Goal: Check status: Check status

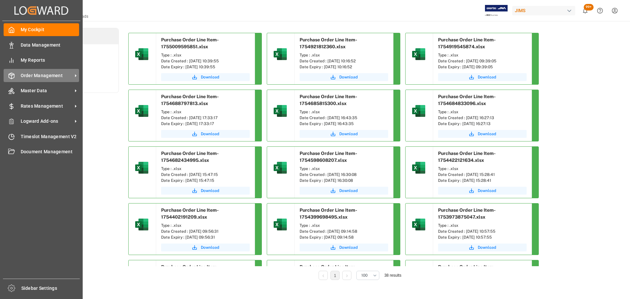
click at [18, 81] on div "Order Management Order Management" at bounding box center [41, 75] width 75 height 13
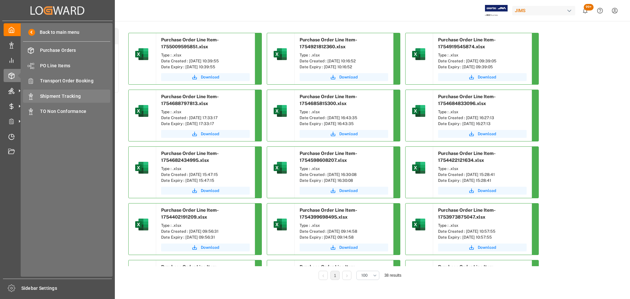
click at [74, 95] on span "Shipment Tracking" at bounding box center [75, 96] width 71 height 7
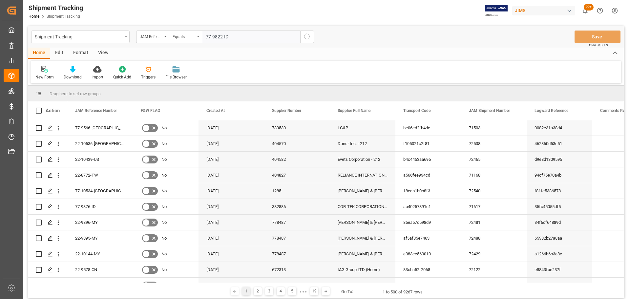
type input "77-9822-ID"
click at [308, 40] on icon "search button" at bounding box center [307, 37] width 8 height 8
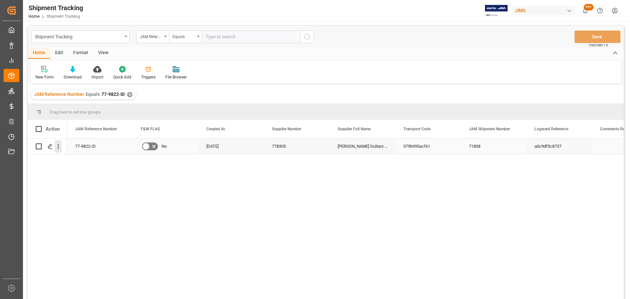
click at [55, 145] on icon "open menu" at bounding box center [58, 146] width 7 height 7
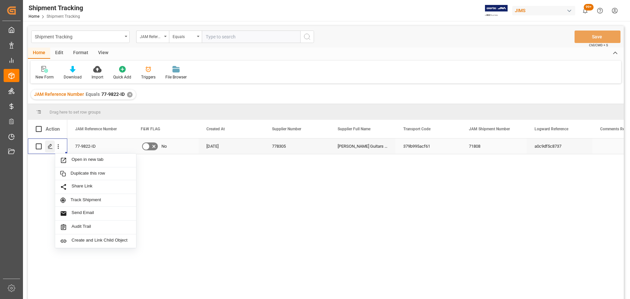
click at [50, 147] on polygon "Press SPACE to select this row." at bounding box center [49, 145] width 3 height 3
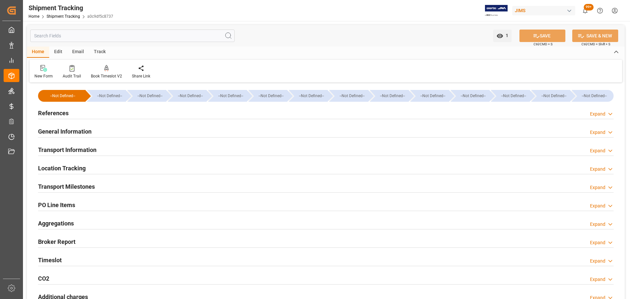
click at [84, 111] on div "References Expand" at bounding box center [325, 112] width 575 height 12
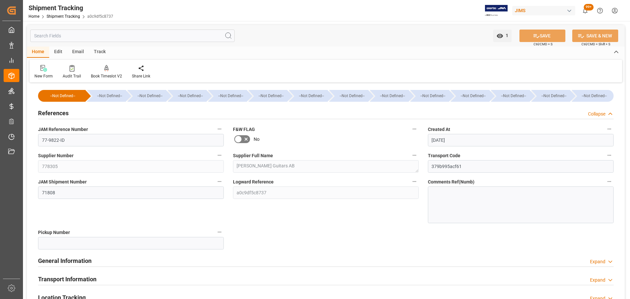
click at [84, 111] on div "References Collapse" at bounding box center [325, 112] width 575 height 12
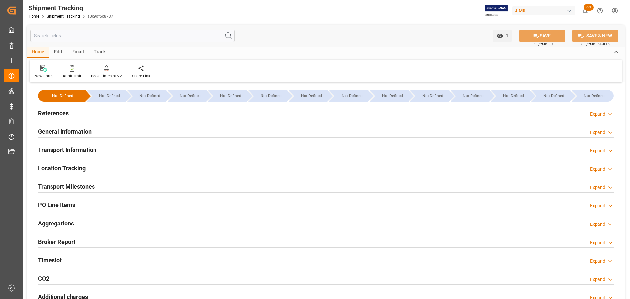
click at [80, 131] on h2 "General Information" at bounding box center [64, 131] width 53 height 9
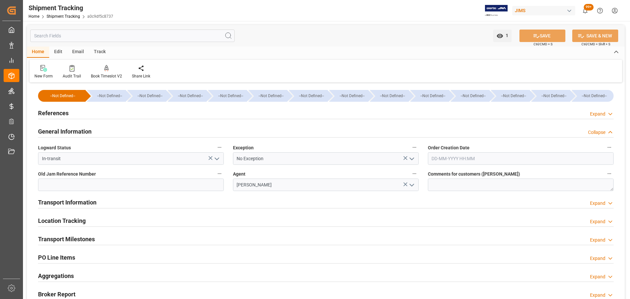
click at [80, 131] on h2 "General Information" at bounding box center [64, 131] width 53 height 9
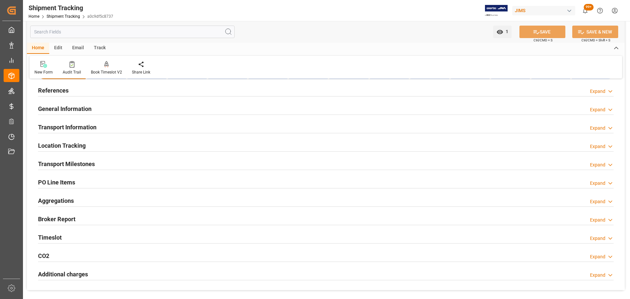
scroll to position [66, 0]
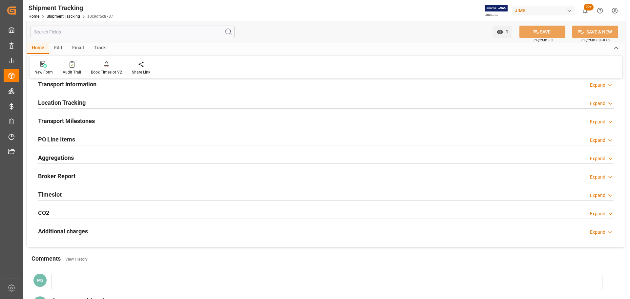
click at [85, 123] on h2 "Transport Milestones" at bounding box center [66, 120] width 57 height 9
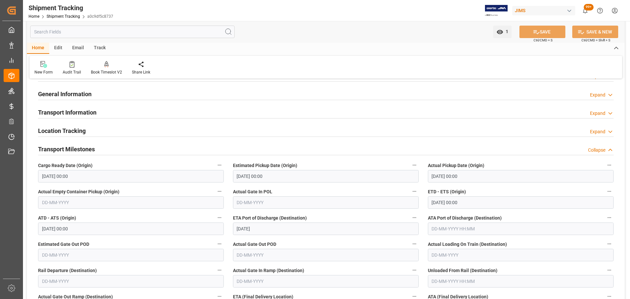
scroll to position [0, 0]
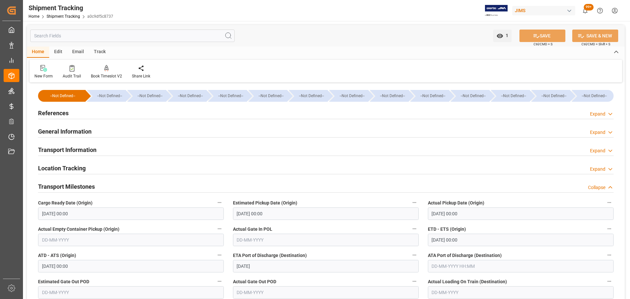
click at [92, 185] on h2 "Transport Milestones" at bounding box center [66, 186] width 57 height 9
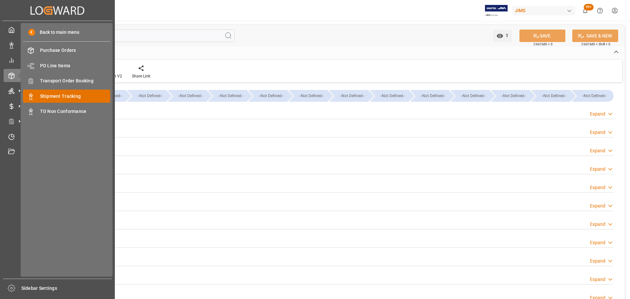
click at [54, 96] on span "Shipment Tracking" at bounding box center [75, 96] width 71 height 7
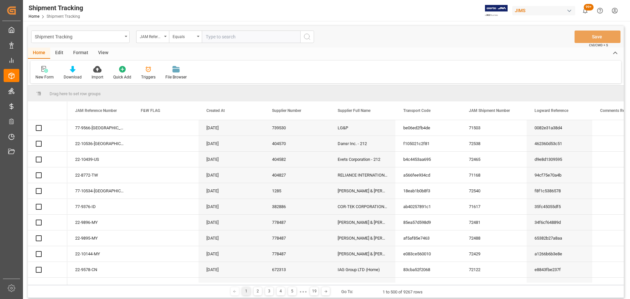
click at [238, 38] on input "text" at bounding box center [251, 37] width 98 height 12
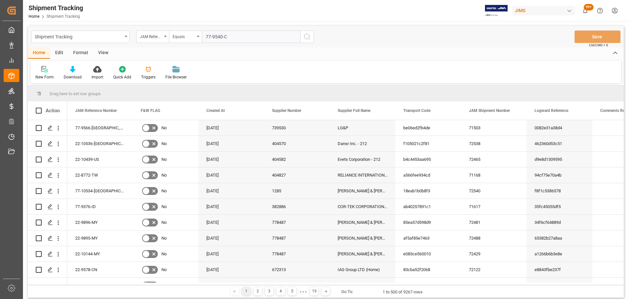
type input "77-9540-CN"
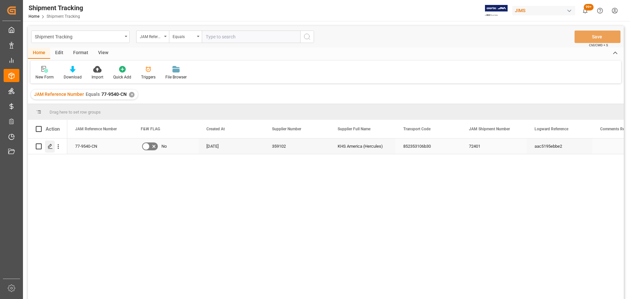
click at [50, 144] on icon "Press SPACE to select this row." at bounding box center [50, 146] width 5 height 5
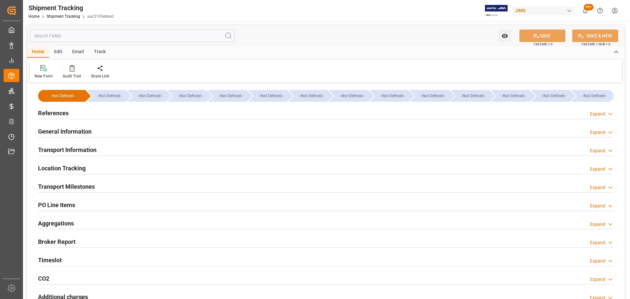
type input "Evergreen"
type input "Evergreen Marine Corp."
type input "9300386"
type input "76409.14"
click at [64, 116] on h2 "References" at bounding box center [53, 113] width 31 height 9
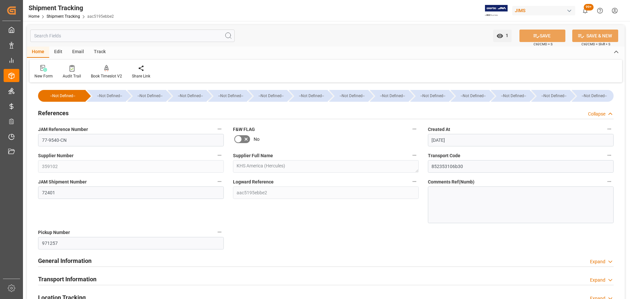
click at [65, 115] on h2 "References" at bounding box center [53, 113] width 31 height 9
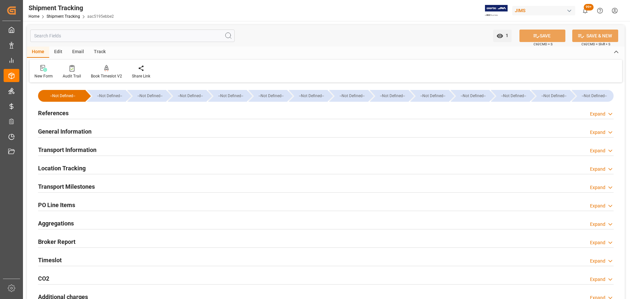
click at [68, 134] on h2 "General Information" at bounding box center [64, 131] width 53 height 9
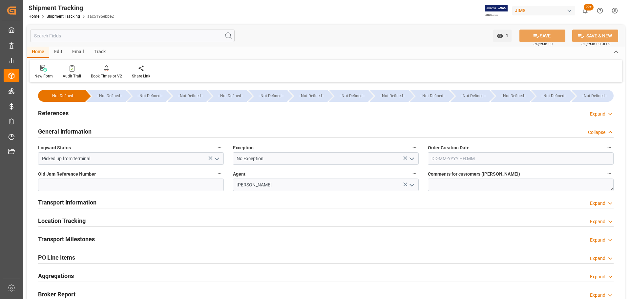
click at [69, 132] on h2 "General Information" at bounding box center [64, 131] width 53 height 9
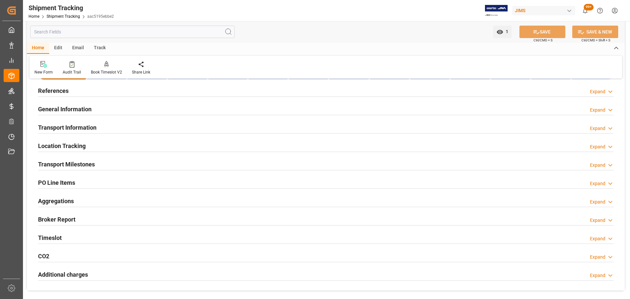
scroll to position [33, 0]
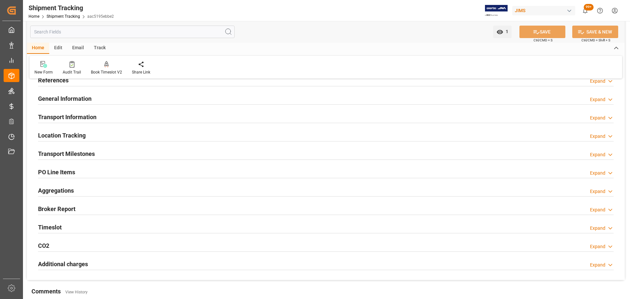
click at [71, 151] on h2 "Transport Milestones" at bounding box center [66, 153] width 57 height 9
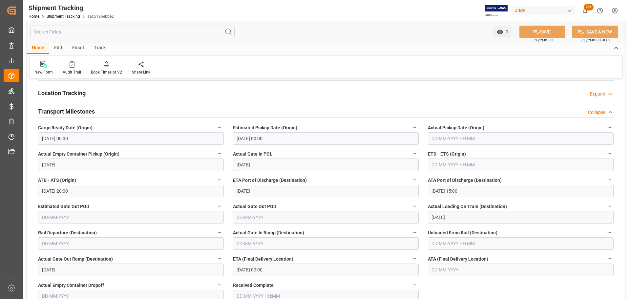
scroll to position [66, 0]
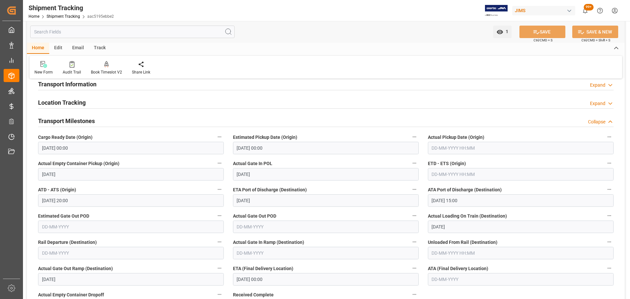
click at [106, 122] on div "Transport Milestones Collapse" at bounding box center [325, 120] width 575 height 12
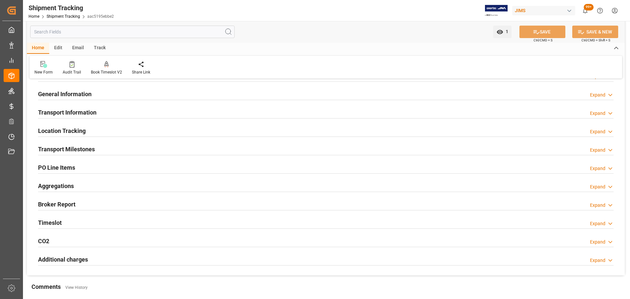
scroll to position [0, 0]
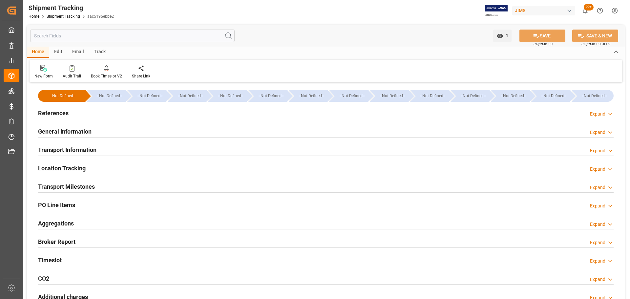
click at [104, 134] on div "General Information Expand" at bounding box center [325, 131] width 575 height 12
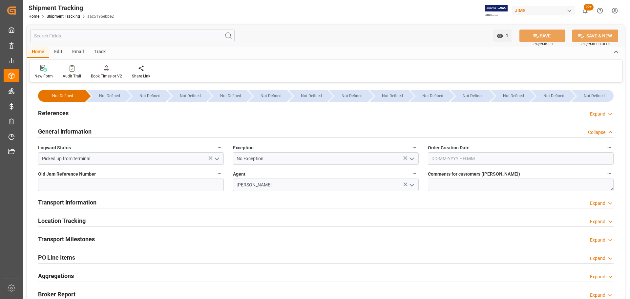
click at [104, 133] on div "General Information Collapse" at bounding box center [325, 131] width 575 height 12
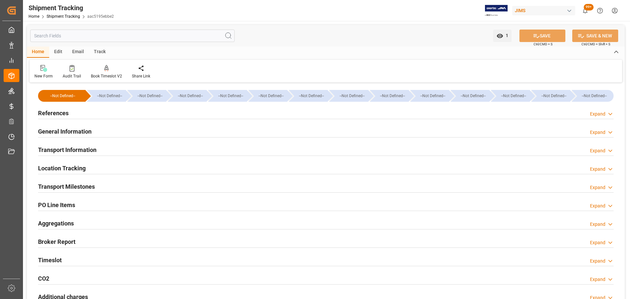
click at [107, 155] on div at bounding box center [325, 155] width 575 height 0
click at [111, 151] on div "Transport Information Expand" at bounding box center [325, 149] width 575 height 12
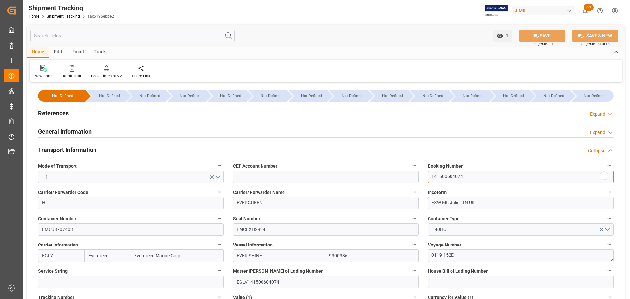
drag, startPoint x: 480, startPoint y: 175, endPoint x: 387, endPoint y: 176, distance: 92.5
click at [67, 117] on h2 "References" at bounding box center [53, 113] width 31 height 9
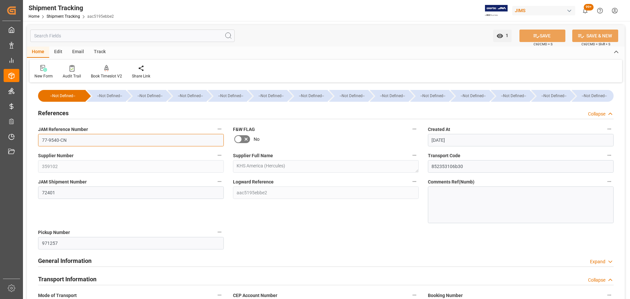
drag, startPoint x: 73, startPoint y: 141, endPoint x: 23, endPoint y: 142, distance: 50.5
click at [23, 142] on div "Created by potrace 1.15, written by Peter Selinger 2001-2017 Created by potrace…" at bounding box center [315, 149] width 630 height 299
click at [83, 111] on div "References Collapse" at bounding box center [325, 112] width 575 height 12
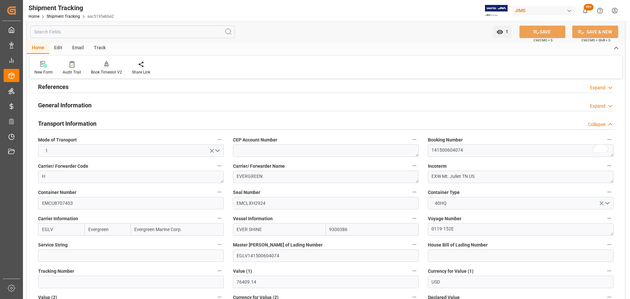
scroll to position [66, 0]
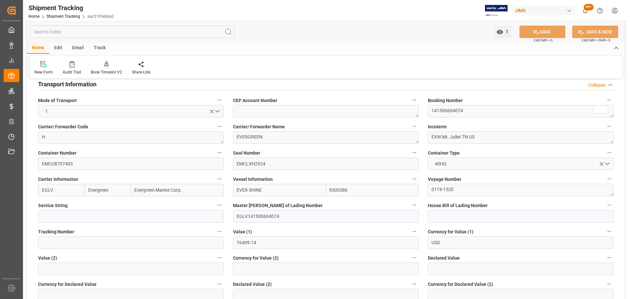
click at [89, 84] on h2 "Transport Information" at bounding box center [67, 84] width 58 height 9
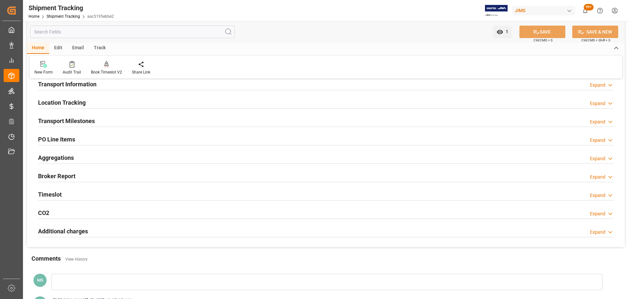
click at [94, 121] on h2 "Transport Milestones" at bounding box center [66, 120] width 57 height 9
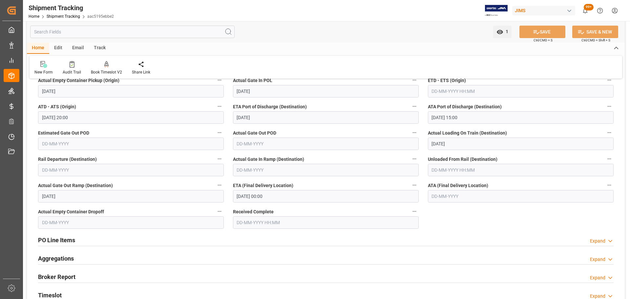
scroll to position [164, 0]
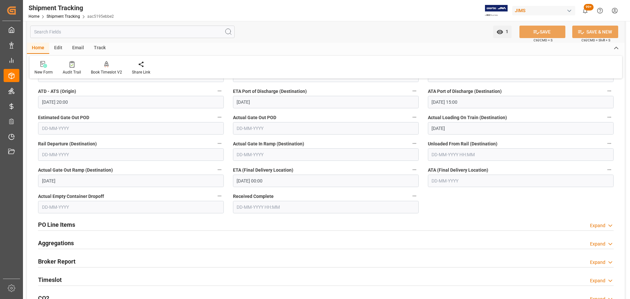
click at [290, 180] on input "14-08-2025 00:00" at bounding box center [326, 181] width 186 height 12
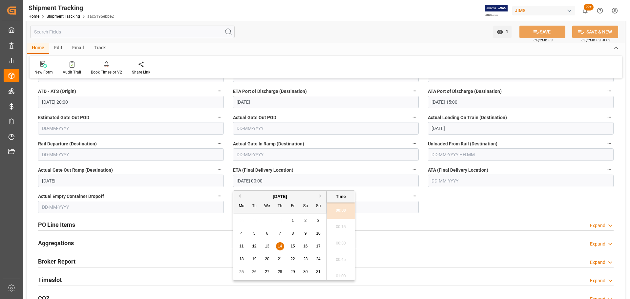
click at [241, 258] on span "18" at bounding box center [241, 259] width 4 height 5
type input "18-08-2025 00:00"
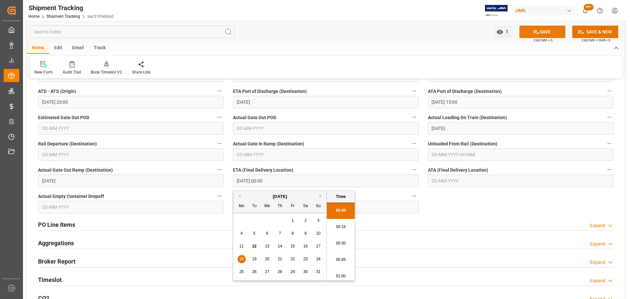
click at [545, 30] on button "SAVE" at bounding box center [542, 32] width 46 height 12
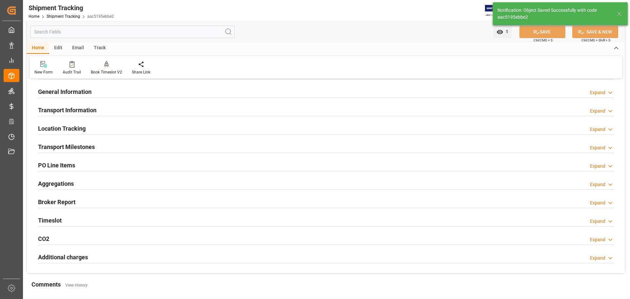
scroll to position [33, 0]
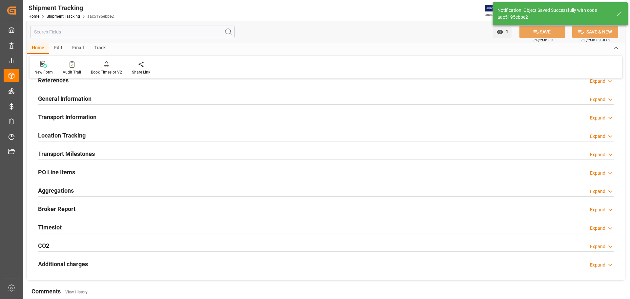
click at [130, 151] on div "Transport Milestones Expand" at bounding box center [325, 153] width 575 height 12
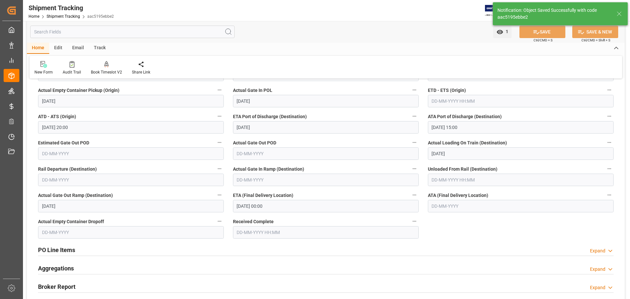
scroll to position [197, 0]
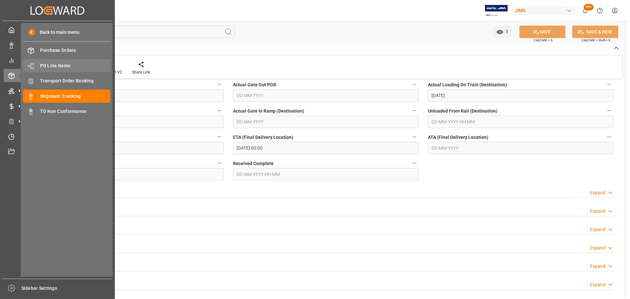
click at [60, 67] on span "PO Line Items" at bounding box center [75, 65] width 71 height 7
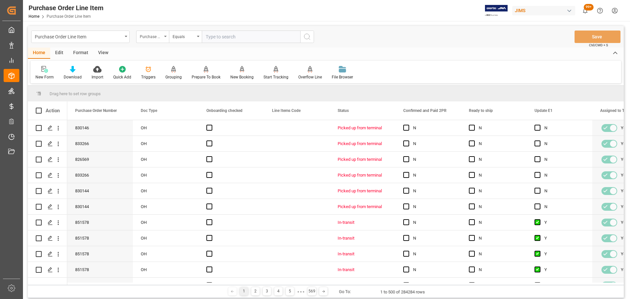
click at [151, 35] on div "Purchase Order Number" at bounding box center [151, 36] width 22 height 8
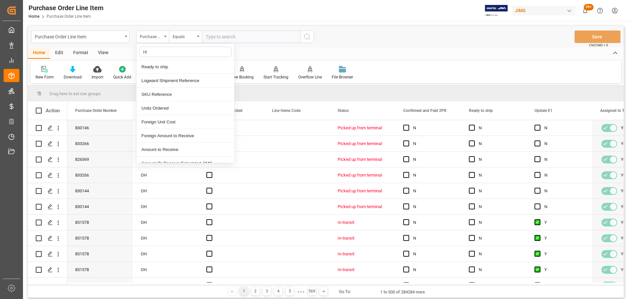
type input "ref"
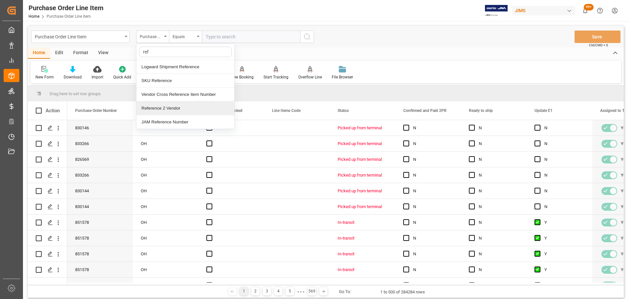
click at [164, 110] on div "Reference 2 Vendor" at bounding box center [185, 108] width 98 height 14
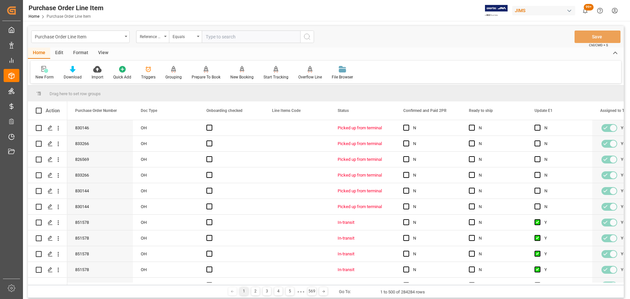
click at [221, 40] on input "text" at bounding box center [251, 37] width 98 height 12
paste input "77-10504-[GEOGRAPHIC_DATA]"
type input "77-10504-[GEOGRAPHIC_DATA]"
click at [311, 39] on icon "search button" at bounding box center [307, 37] width 8 height 8
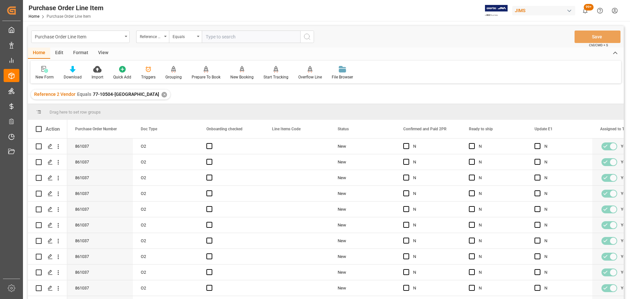
click at [101, 51] on div "View" at bounding box center [103, 53] width 20 height 11
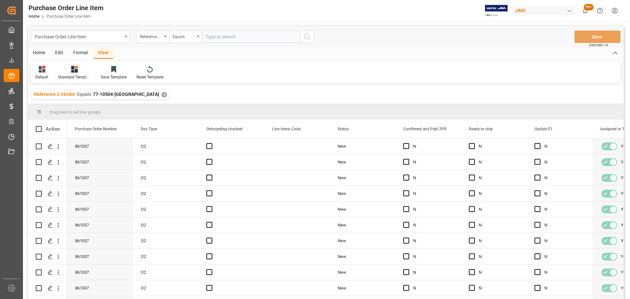
click at [80, 74] on div "Standard Templates" at bounding box center [74, 77] width 33 height 6
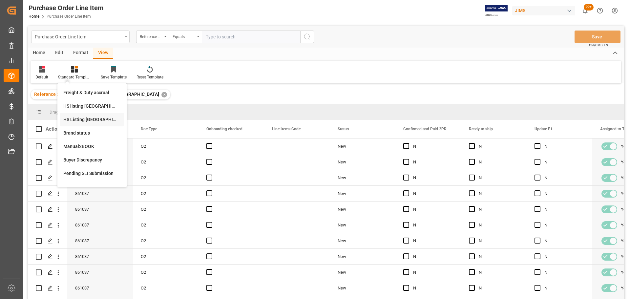
click at [97, 121] on div "HS Listing CANADA" at bounding box center [91, 119] width 57 height 7
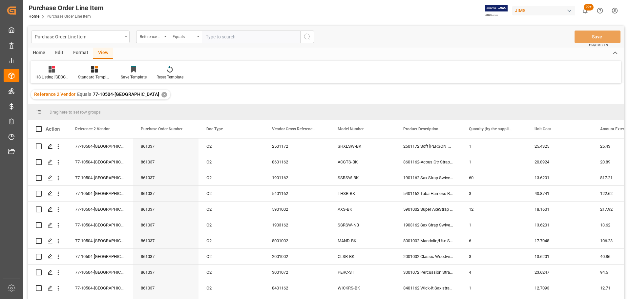
click at [36, 53] on div "Home" at bounding box center [39, 53] width 22 height 11
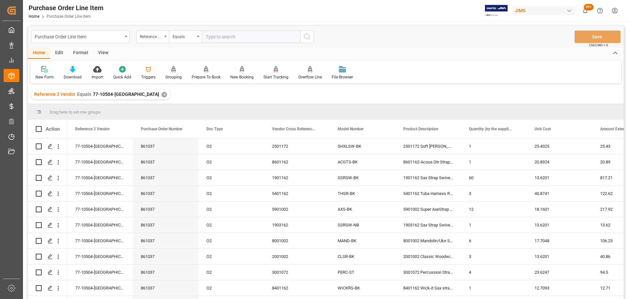
click at [71, 72] on icon at bounding box center [73, 69] width 6 height 7
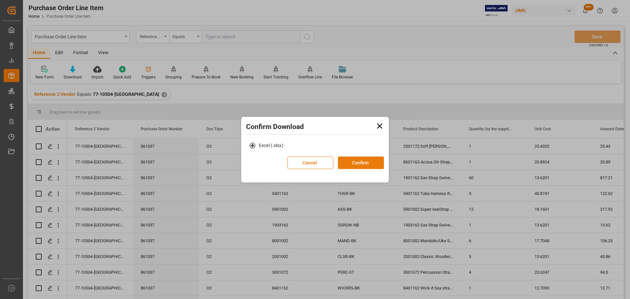
click at [352, 167] on button "Confirm" at bounding box center [361, 162] width 46 height 12
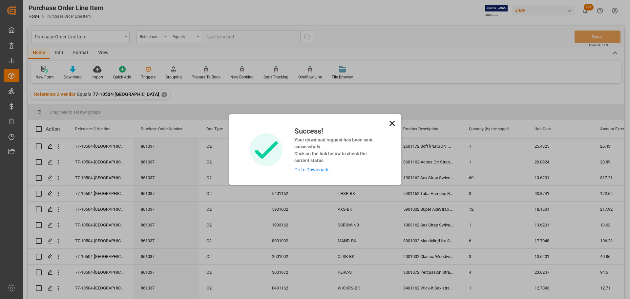
click at [318, 172] on link "Go to Downloads" at bounding box center [311, 169] width 35 height 5
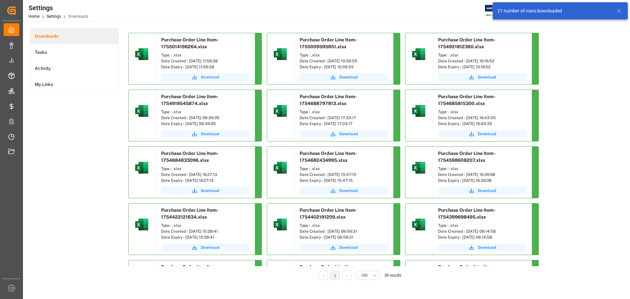
click at [203, 75] on span "Download" at bounding box center [210, 77] width 18 height 6
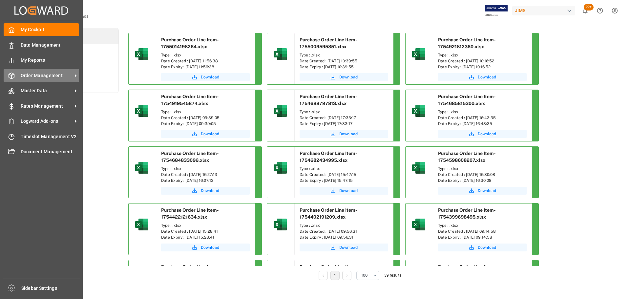
click at [4, 78] on div at bounding box center [9, 75] width 11 height 7
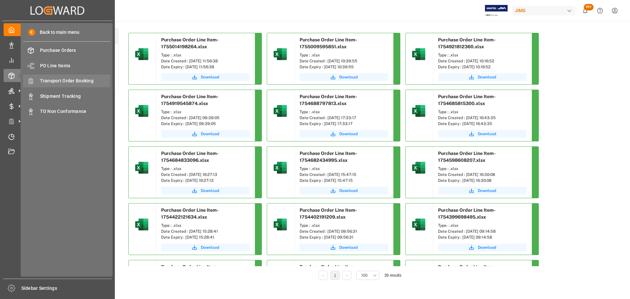
click at [65, 87] on div "Transport Order Booking Transport Order Booking" at bounding box center [66, 80] width 87 height 13
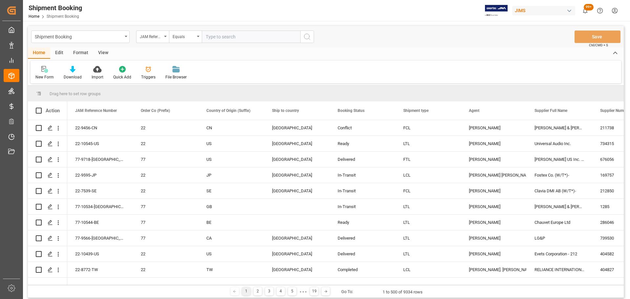
click at [255, 39] on input "text" at bounding box center [251, 37] width 98 height 12
paste input "77-10504-[GEOGRAPHIC_DATA]"
type input "77-10504-[GEOGRAPHIC_DATA]"
click at [310, 38] on icon "search button" at bounding box center [307, 37] width 8 height 8
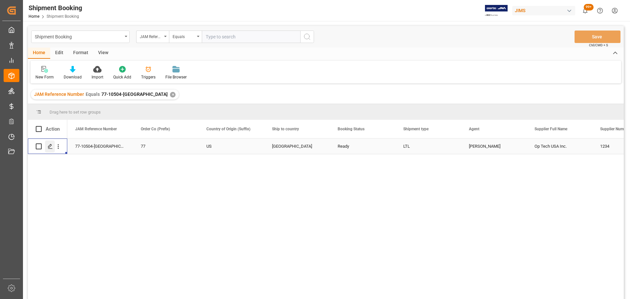
click at [50, 142] on div "Press SPACE to select this row." at bounding box center [50, 146] width 10 height 12
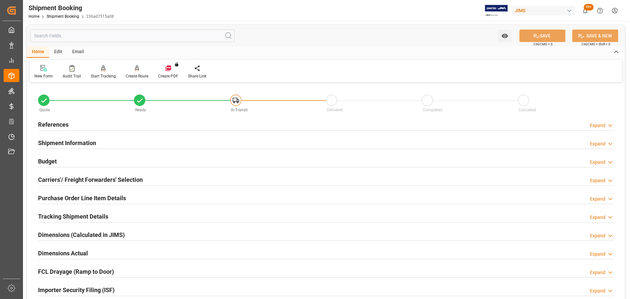
click at [77, 120] on div "References Expand" at bounding box center [325, 124] width 575 height 12
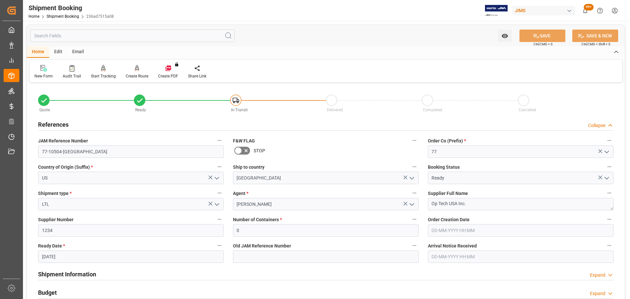
click at [77, 120] on div "References Collapse" at bounding box center [325, 124] width 575 height 12
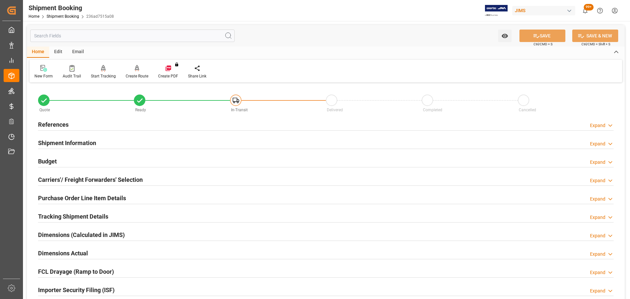
click at [76, 139] on h2 "Shipment Information" at bounding box center [67, 142] width 58 height 9
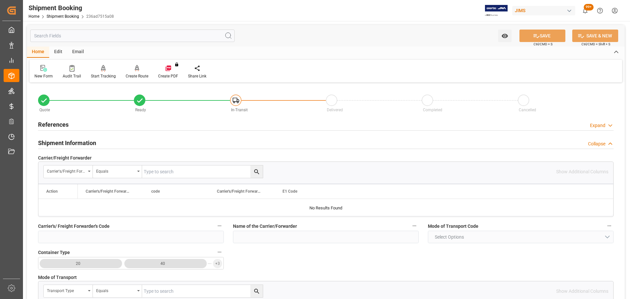
click at [76, 139] on h2 "Shipment Information" at bounding box center [67, 142] width 58 height 9
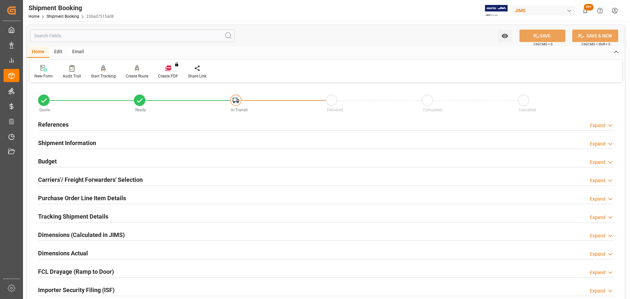
click at [67, 159] on div "Budget Expand" at bounding box center [325, 160] width 575 height 12
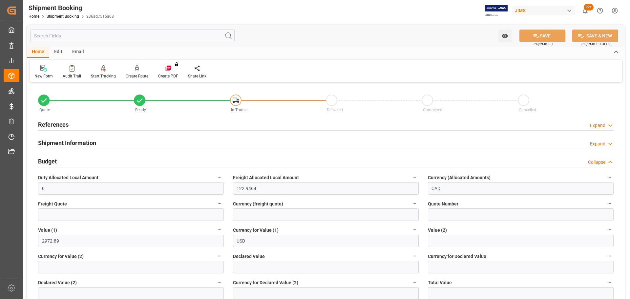
click at [67, 159] on div "Budget Collapse" at bounding box center [325, 160] width 575 height 12
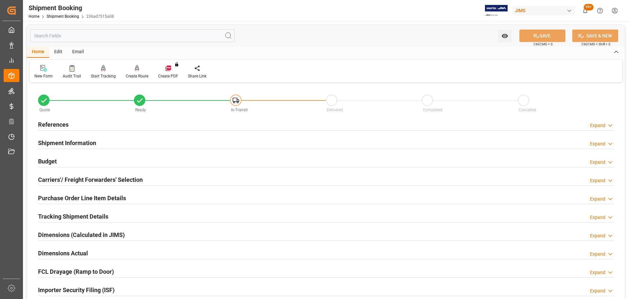
scroll to position [33, 0]
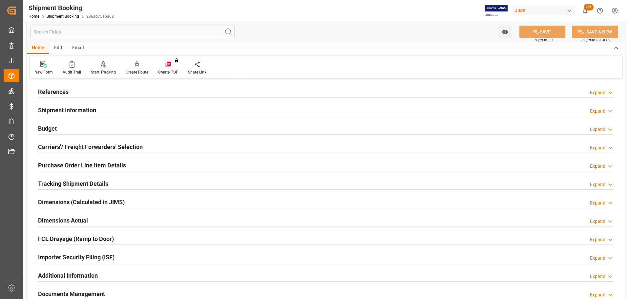
click at [70, 148] on h2 "Carriers'/ Freight Forwarders' Selection" at bounding box center [90, 146] width 105 height 9
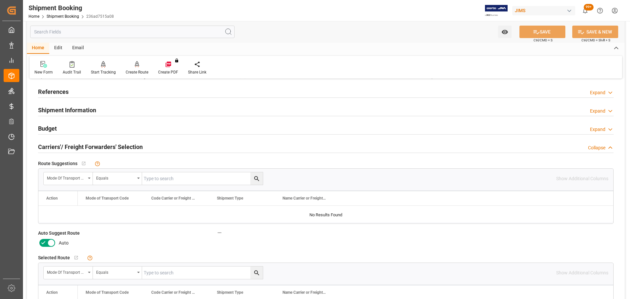
click at [49, 240] on icon at bounding box center [51, 243] width 8 height 8
click at [0, 0] on input "checkbox" at bounding box center [0, 0] width 0 height 0
click at [544, 32] on button "SAVE" at bounding box center [542, 32] width 46 height 12
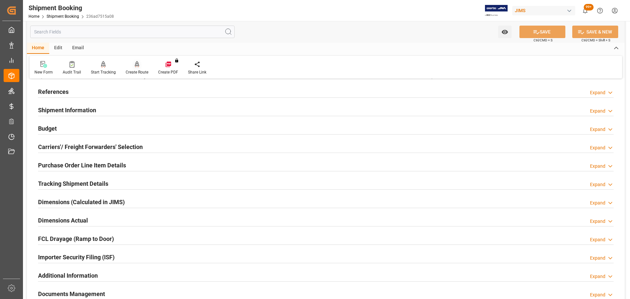
click at [135, 70] on div "Create Route" at bounding box center [137, 72] width 23 height 6
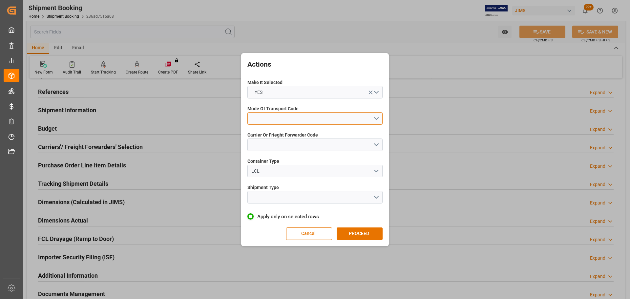
click at [320, 119] on button "open menu" at bounding box center [314, 118] width 135 height 12
click at [312, 170] on div "5- COURIER GROUND" at bounding box center [315, 175] width 134 height 14
click at [305, 142] on button "open menu" at bounding box center [314, 144] width 135 height 12
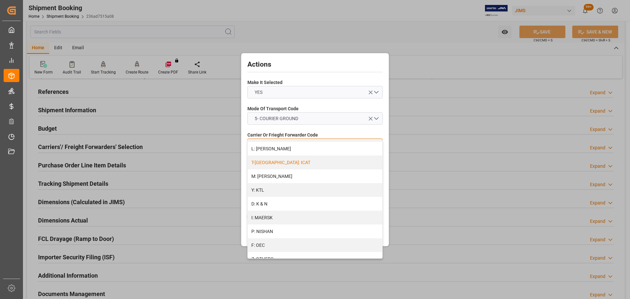
scroll to position [357, 0]
click at [296, 225] on div "R: UPS STANDARD GROUND" at bounding box center [315, 231] width 134 height 14
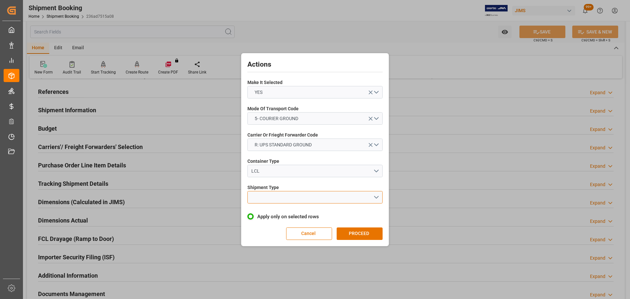
click at [282, 192] on button "open menu" at bounding box center [314, 197] width 135 height 12
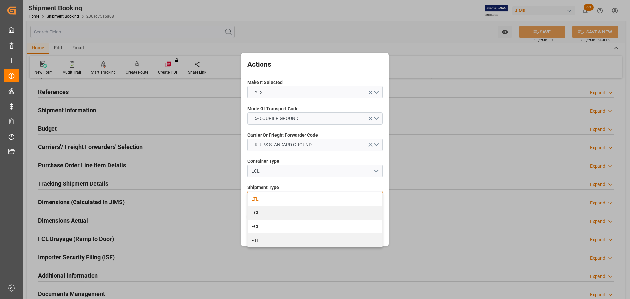
click at [282, 194] on div "LTL" at bounding box center [315, 199] width 134 height 14
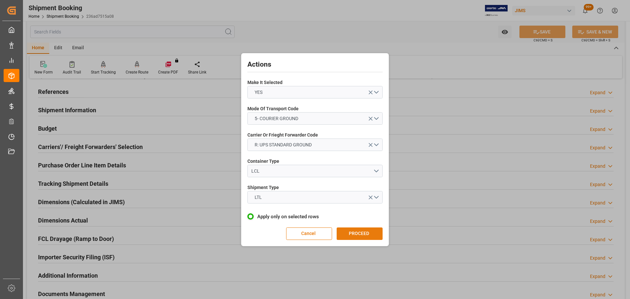
click at [349, 238] on button "PROCEED" at bounding box center [360, 233] width 46 height 12
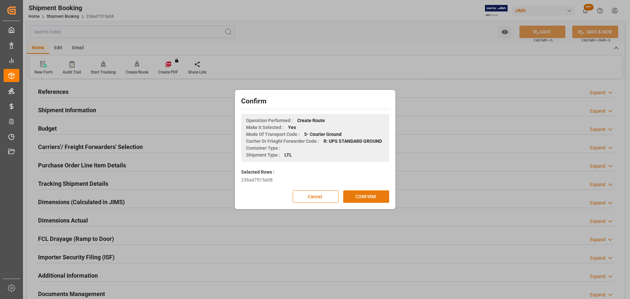
click at [357, 198] on button "CONFIRM" at bounding box center [366, 196] width 46 height 12
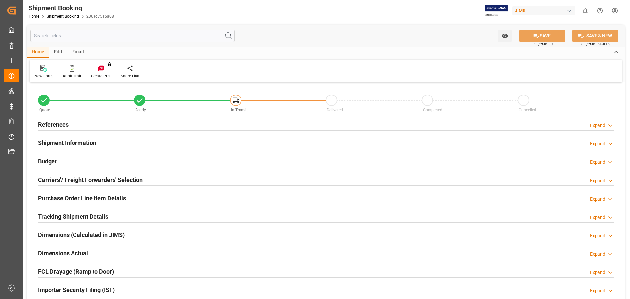
type input "0"
type input "122.9464"
type input "2972.89"
click at [110, 159] on div "Budget Expand" at bounding box center [325, 160] width 575 height 12
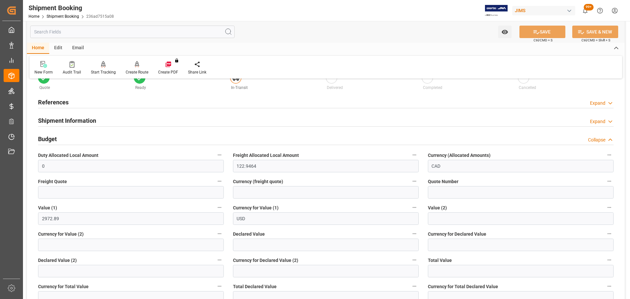
scroll to position [33, 0]
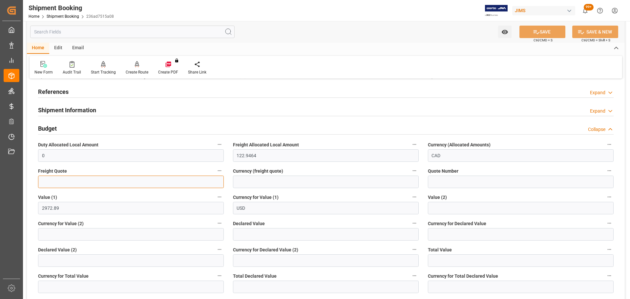
click at [104, 179] on input "text" at bounding box center [131, 181] width 186 height 12
type input "55"
click at [255, 180] on input at bounding box center [326, 181] width 186 height 12
type input "CAD"
click at [549, 28] on button "SAVE" at bounding box center [542, 32] width 46 height 12
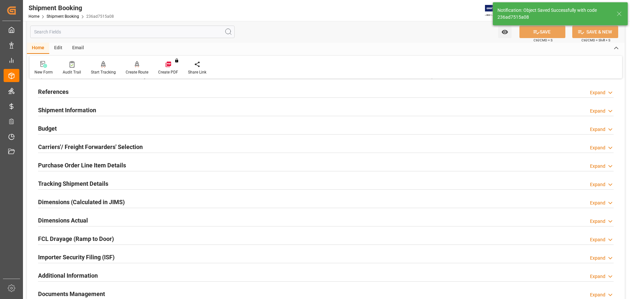
click at [102, 127] on div "Budget Expand" at bounding box center [325, 128] width 575 height 12
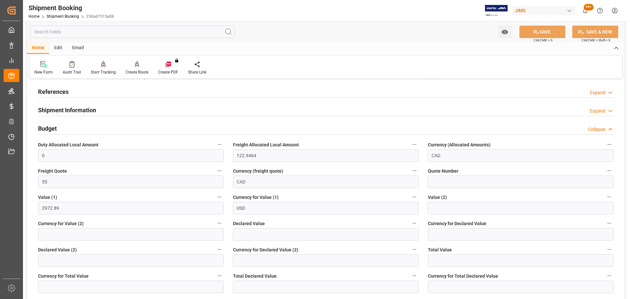
click at [102, 127] on div "Budget Collapse" at bounding box center [325, 128] width 575 height 12
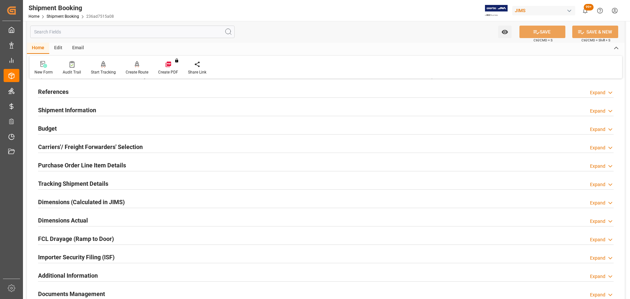
click at [98, 108] on div "Shipment Information Expand" at bounding box center [325, 109] width 575 height 12
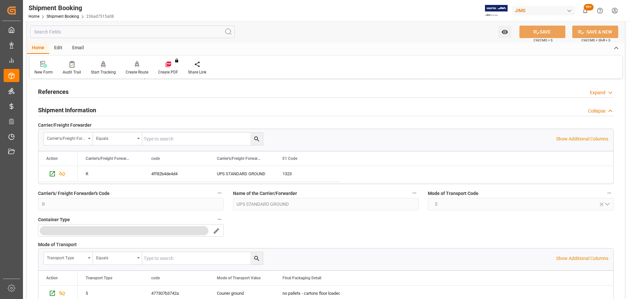
click at [138, 107] on div "Shipment Information Collapse" at bounding box center [325, 109] width 575 height 12
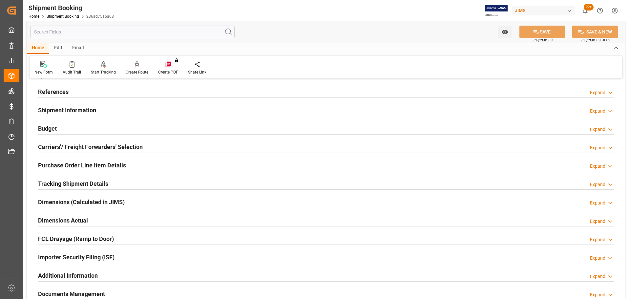
click at [138, 107] on div "Shipment Information Expand" at bounding box center [325, 109] width 575 height 12
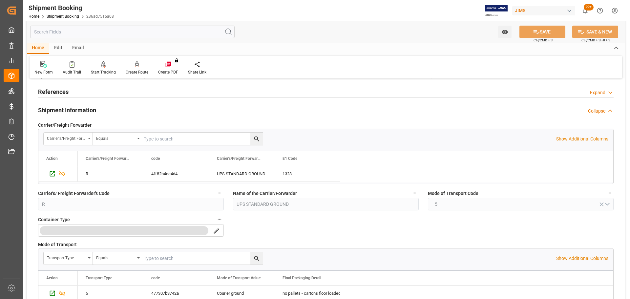
click at [138, 107] on div "Shipment Information Collapse" at bounding box center [325, 109] width 575 height 12
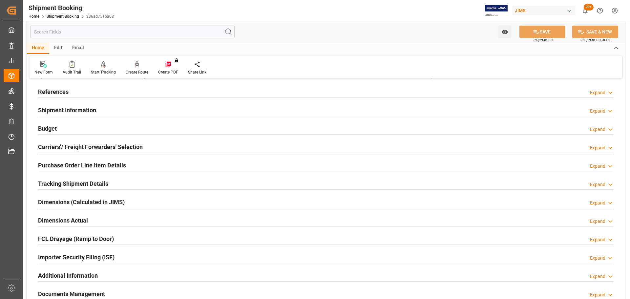
click at [151, 86] on div "References Expand" at bounding box center [325, 91] width 575 height 12
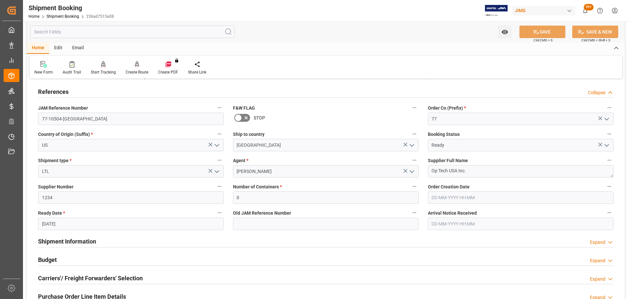
click at [142, 90] on div "References Collapse" at bounding box center [325, 91] width 575 height 12
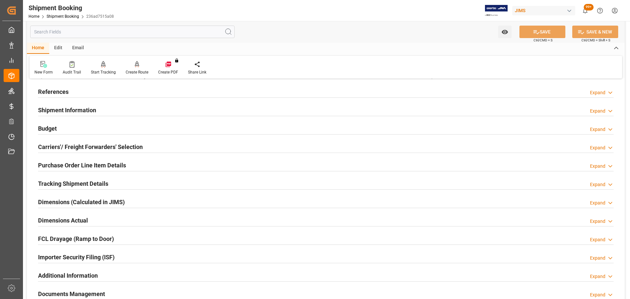
click at [134, 105] on div "Shipment Information Expand" at bounding box center [325, 109] width 575 height 12
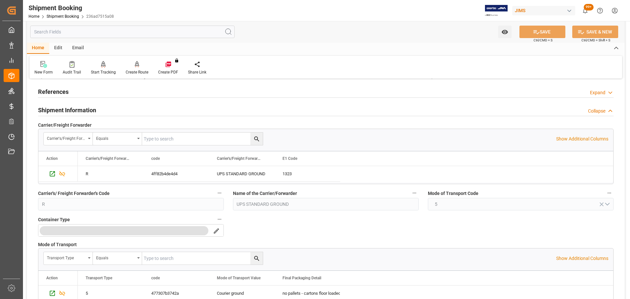
click at [127, 111] on div "Shipment Information Collapse" at bounding box center [325, 109] width 575 height 12
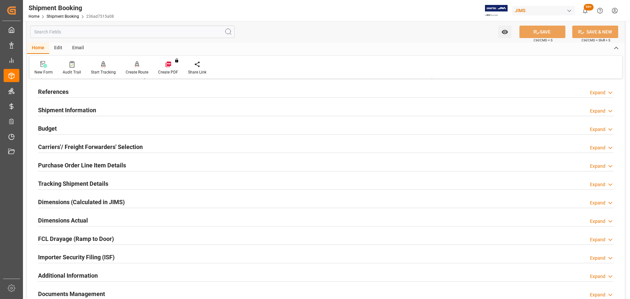
click at [117, 134] on div at bounding box center [325, 134] width 575 height 0
click at [116, 128] on div "Budget Expand" at bounding box center [325, 128] width 575 height 12
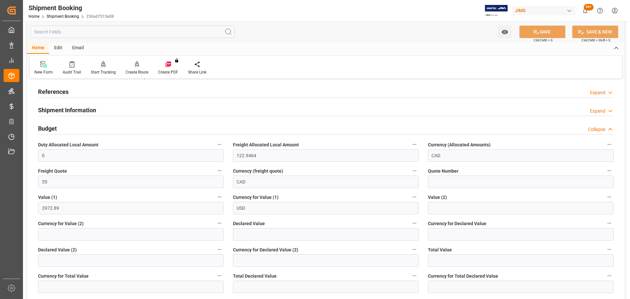
click at [141, 126] on div "Budget Collapse" at bounding box center [325, 128] width 575 height 12
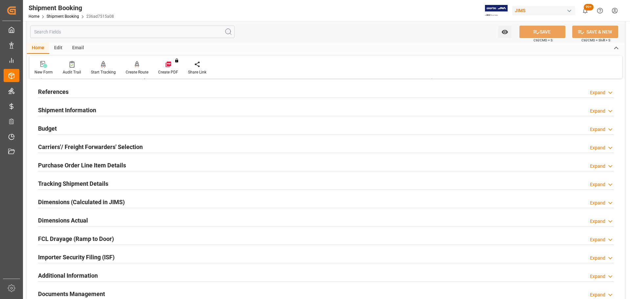
click at [141, 126] on div "Budget Expand" at bounding box center [325, 128] width 575 height 12
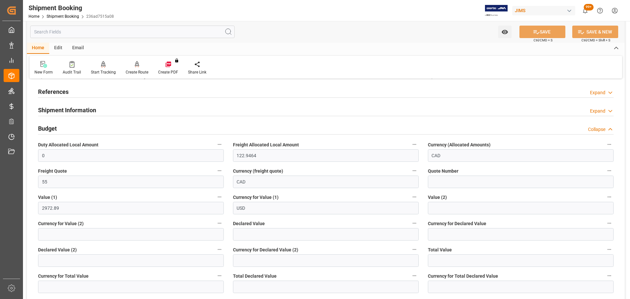
click at [59, 120] on div "Budget Collapse" at bounding box center [325, 128] width 585 height 18
click at [60, 126] on div "Budget Collapse" at bounding box center [325, 128] width 575 height 12
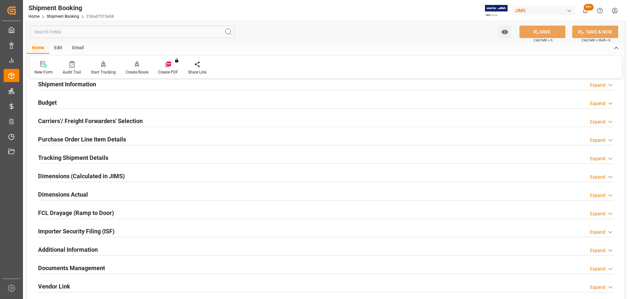
scroll to position [98, 0]
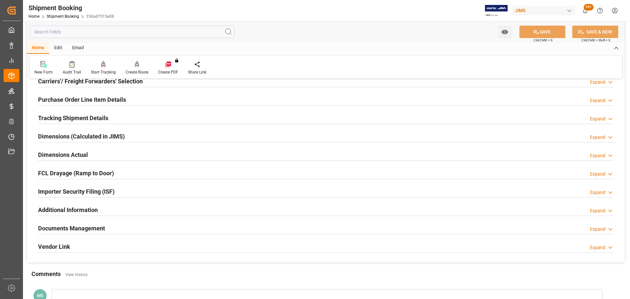
click at [86, 83] on h2 "Carriers'/ Freight Forwarders' Selection" at bounding box center [90, 81] width 105 height 9
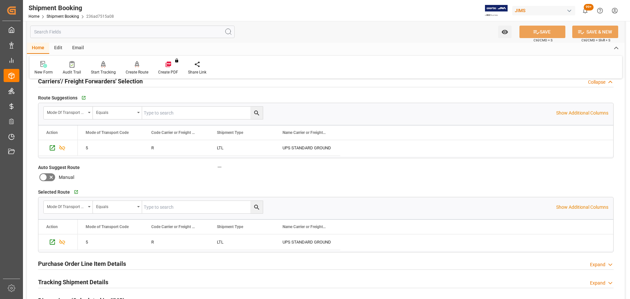
click at [88, 83] on h2 "Carriers'/ Freight Forwarders' Selection" at bounding box center [90, 81] width 105 height 9
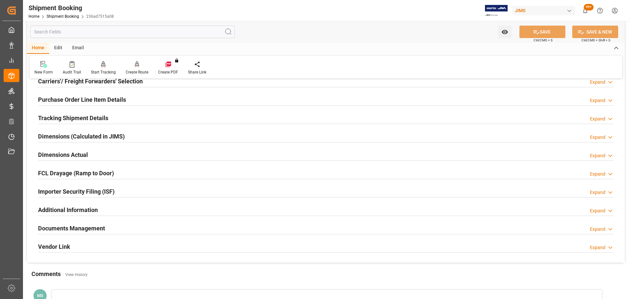
click at [84, 99] on h2 "Purchase Order Line Item Details" at bounding box center [82, 99] width 88 height 9
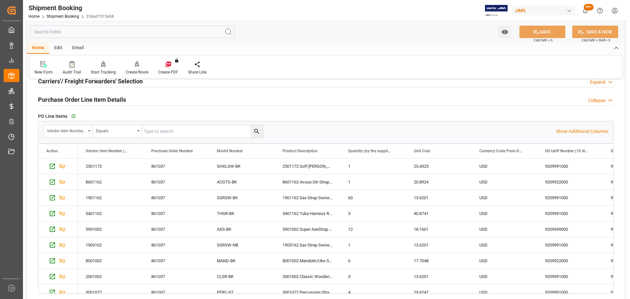
click at [84, 99] on h2 "Purchase Order Line Item Details" at bounding box center [82, 99] width 88 height 9
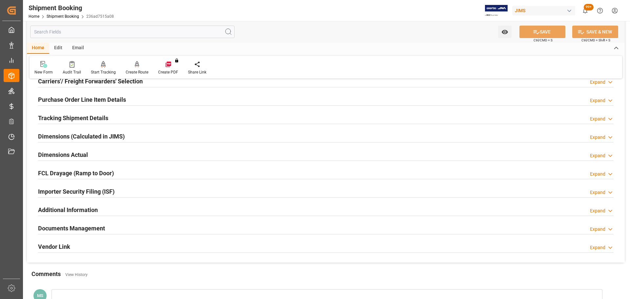
click at [77, 117] on h2 "Tracking Shipment Details" at bounding box center [73, 117] width 70 height 9
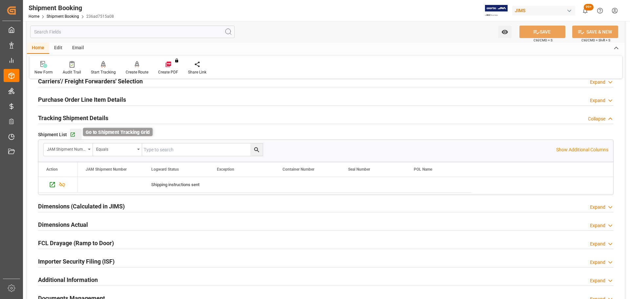
click at [74, 132] on icon "button" at bounding box center [73, 135] width 6 height 6
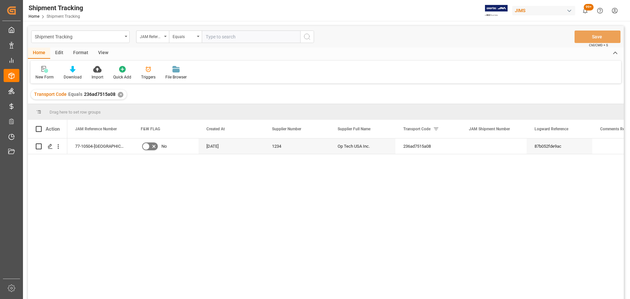
click at [212, 176] on div "77-10504-US No 08-08-2025 1234 Op Tech USA Inc. 236ad7515a08 87b052fde9ac" at bounding box center [345, 220] width 556 height 165
click at [51, 150] on div "Press SPACE to select this row." at bounding box center [50, 146] width 10 height 12
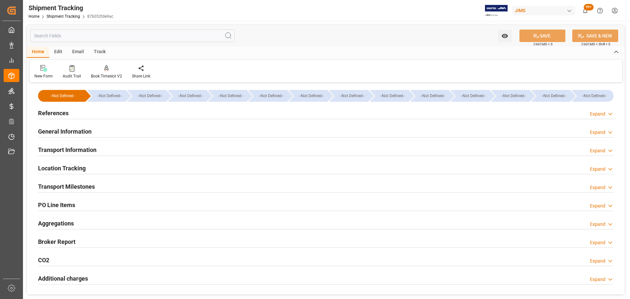
type input "[DATE]"
click at [72, 113] on div "References Expand" at bounding box center [325, 112] width 575 height 12
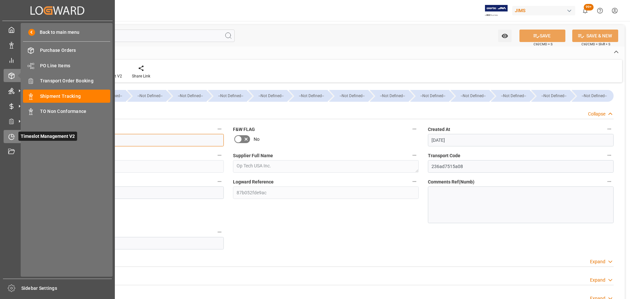
drag, startPoint x: 72, startPoint y: 139, endPoint x: 12, endPoint y: 140, distance: 60.0
click at [12, 140] on div "Created by potrace 1.15, written by Peter Selinger 2001-2017 Created by potrace…" at bounding box center [315, 149] width 630 height 299
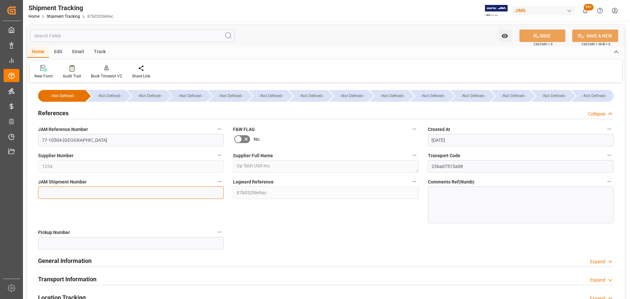
click at [55, 195] on input at bounding box center [131, 192] width 186 height 12
paste input "72542"
type input "72542"
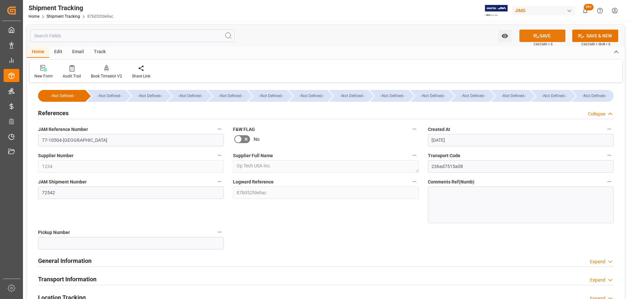
click at [535, 36] on icon at bounding box center [536, 36] width 6 height 4
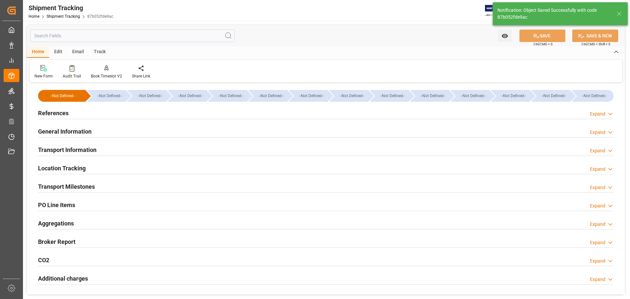
click at [71, 129] on h2 "General Information" at bounding box center [64, 131] width 53 height 9
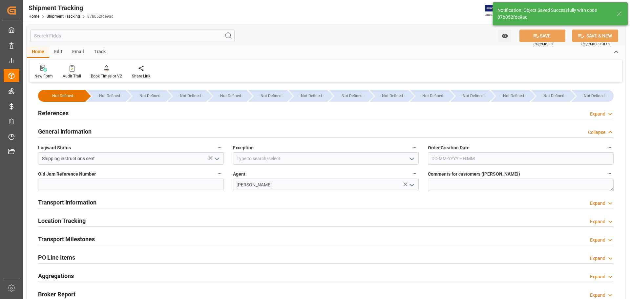
click at [73, 130] on h2 "General Information" at bounding box center [64, 131] width 53 height 9
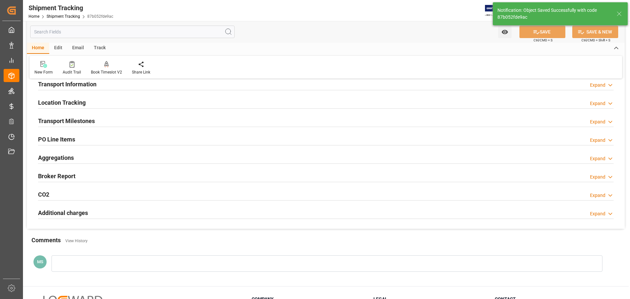
scroll to position [33, 0]
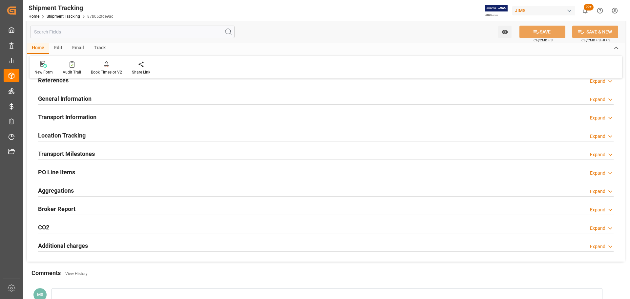
click at [72, 115] on h2 "Transport Information" at bounding box center [67, 117] width 58 height 9
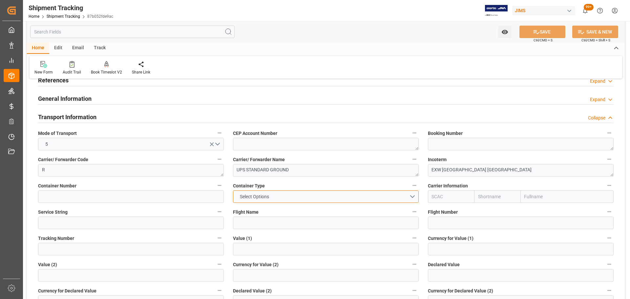
click at [286, 195] on button "Select Options" at bounding box center [326, 196] width 186 height 12
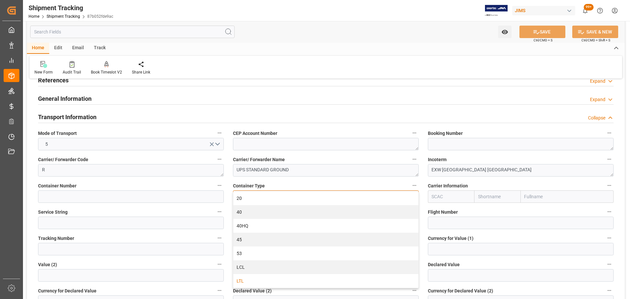
click at [255, 280] on div "LTL" at bounding box center [325, 281] width 185 height 14
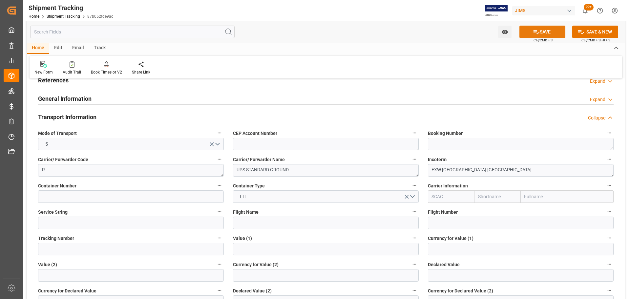
click at [534, 36] on button "SAVE" at bounding box center [542, 32] width 46 height 12
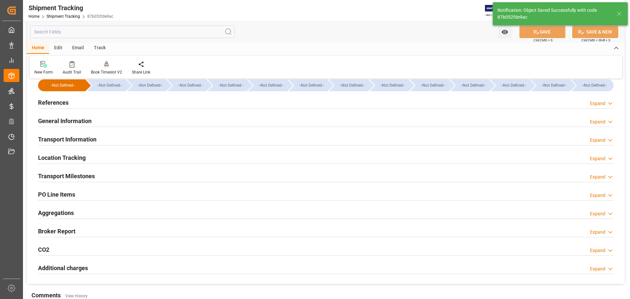
scroll to position [0, 0]
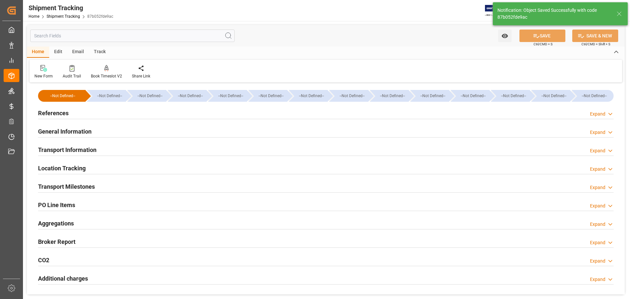
click at [78, 114] on div "References Expand" at bounding box center [325, 112] width 575 height 12
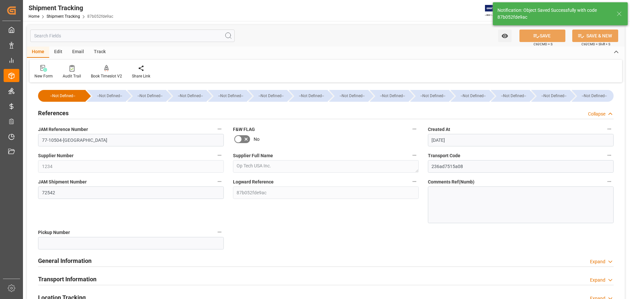
click at [78, 114] on div "References Collapse" at bounding box center [325, 112] width 575 height 12
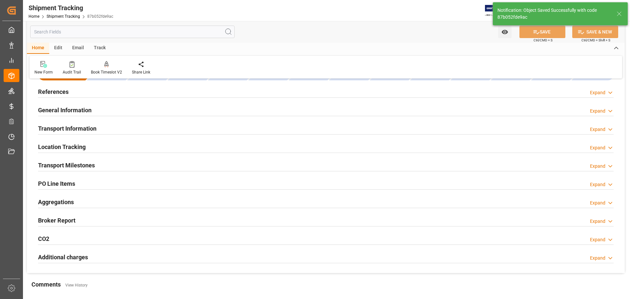
scroll to position [33, 0]
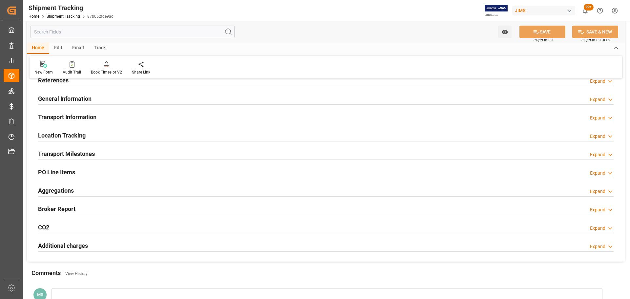
click at [91, 116] on h2 "Transport Information" at bounding box center [67, 117] width 58 height 9
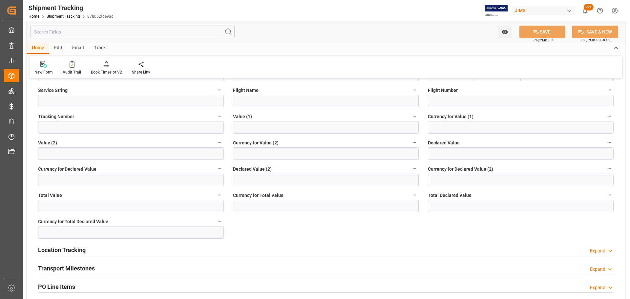
scroll to position [164, 0]
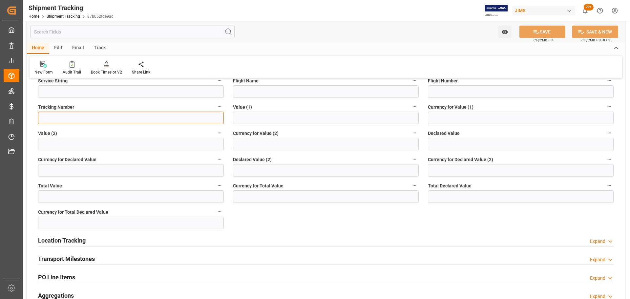
click at [70, 113] on input at bounding box center [131, 118] width 186 height 12
paste input "1ZCK02456825962641"
type input "1ZCK02456825962641"
click at [543, 29] on button "SAVE" at bounding box center [542, 32] width 46 height 12
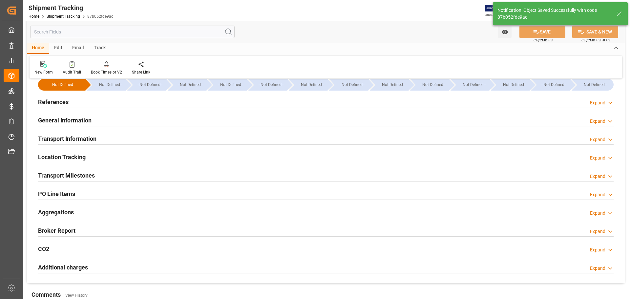
scroll to position [0, 0]
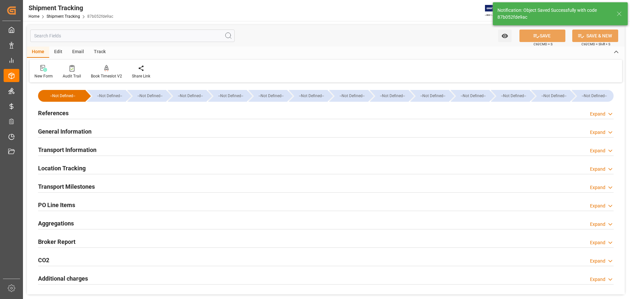
click at [109, 151] on div "Transport Information Expand" at bounding box center [325, 149] width 575 height 12
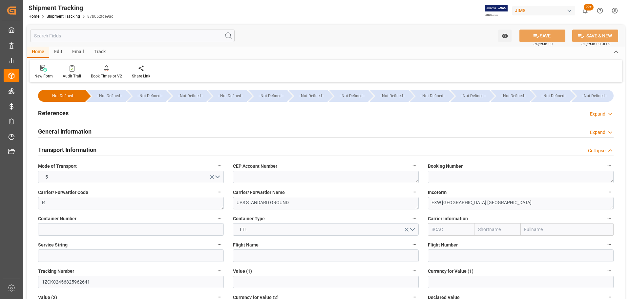
click at [109, 151] on div "Transport Information Collapse" at bounding box center [325, 149] width 575 height 12
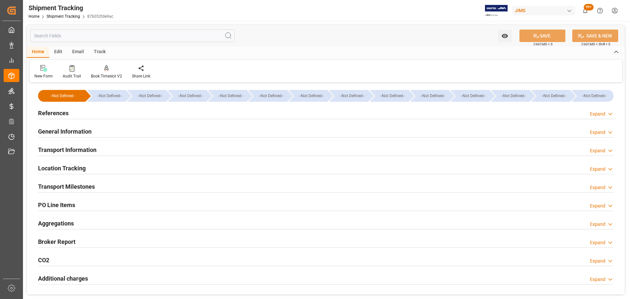
scroll to position [33, 0]
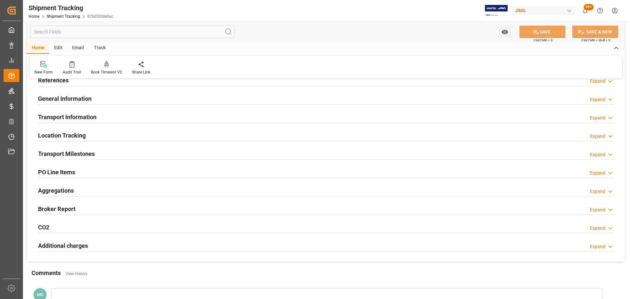
click at [109, 151] on div "Transport Milestones Expand" at bounding box center [325, 153] width 575 height 12
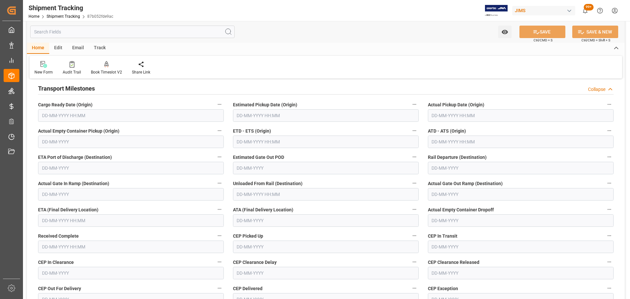
scroll to position [98, 0]
click at [66, 115] on input "text" at bounding box center [131, 115] width 186 height 12
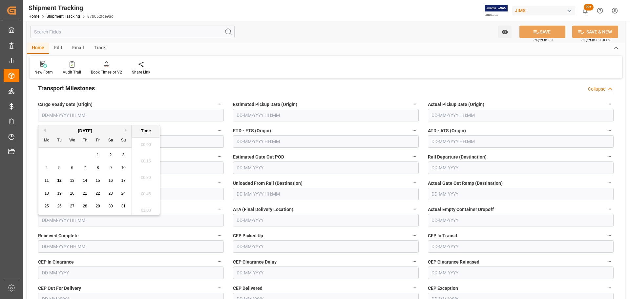
scroll to position [757, 0]
click at [49, 180] on span "11" at bounding box center [46, 180] width 4 height 5
type input "11-08-2025 00:00"
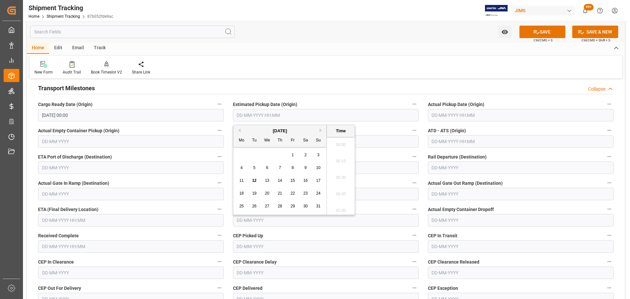
click at [288, 116] on input "text" at bounding box center [326, 115] width 186 height 12
click at [48, 219] on input "text" at bounding box center [131, 220] width 186 height 12
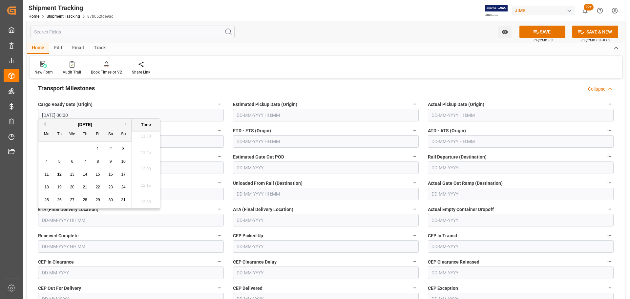
click at [60, 189] on span "19" at bounding box center [59, 187] width 4 height 5
type input "19-08-2025 00:00"
click at [538, 35] on icon at bounding box center [536, 32] width 7 height 7
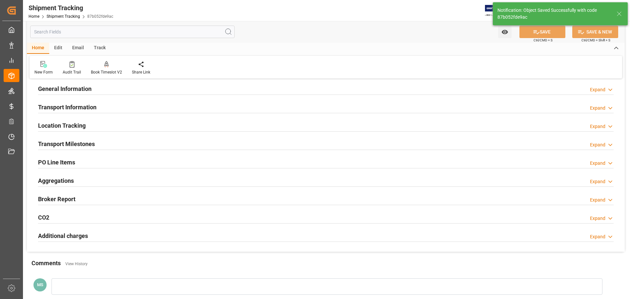
scroll to position [33, 0]
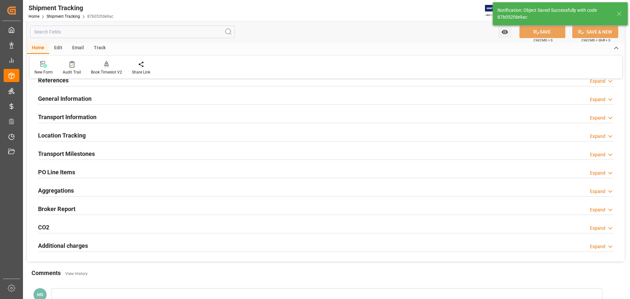
click at [78, 156] on h2 "Transport Milestones" at bounding box center [66, 153] width 57 height 9
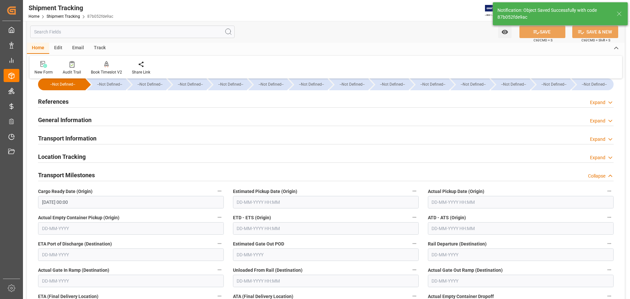
scroll to position [0, 0]
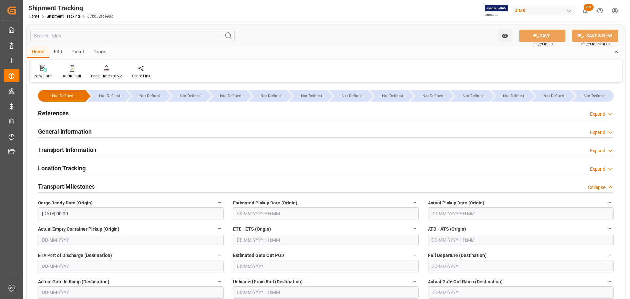
click at [74, 162] on div "Location Tracking" at bounding box center [62, 167] width 48 height 12
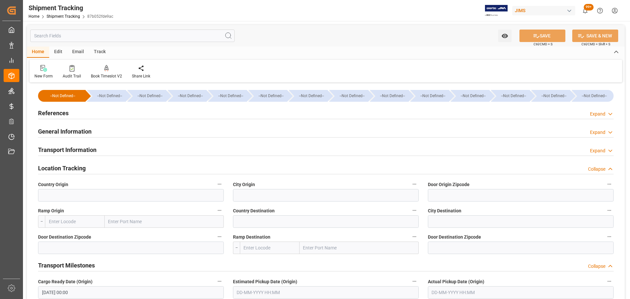
click at [71, 165] on h2 "Location Tracking" at bounding box center [62, 168] width 48 height 9
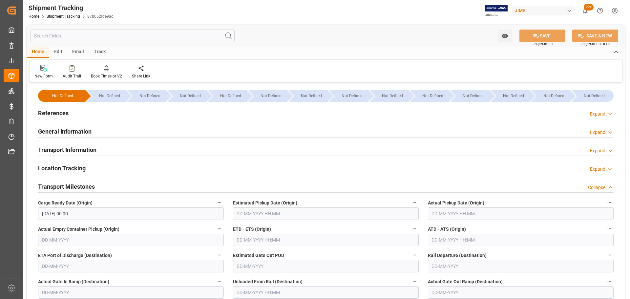
click at [72, 147] on h2 "Transport Information" at bounding box center [67, 149] width 58 height 9
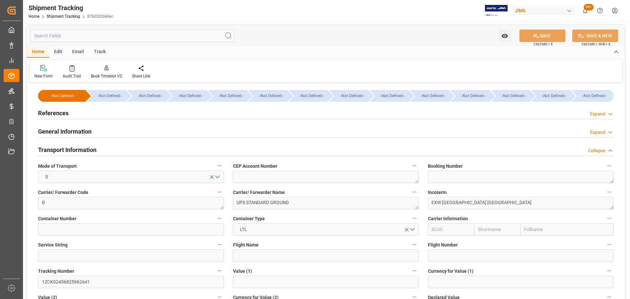
click at [72, 147] on h2 "Transport Information" at bounding box center [67, 149] width 58 height 9
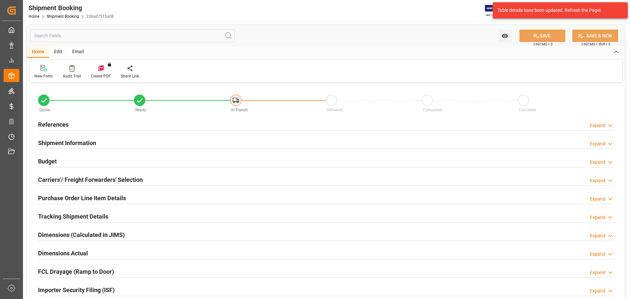
type input "0"
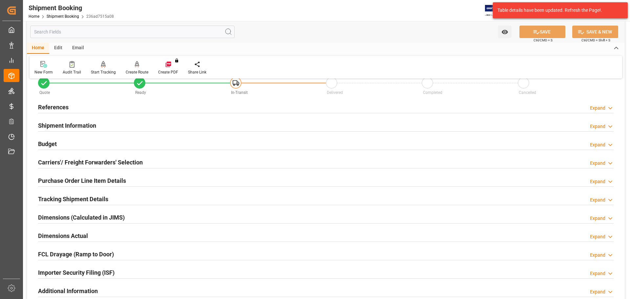
scroll to position [33, 0]
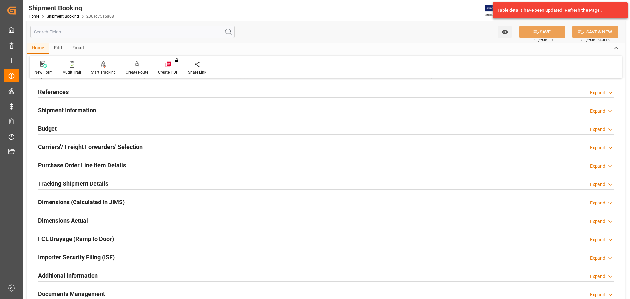
click at [107, 222] on div "Dimensions Actual Expand" at bounding box center [325, 220] width 575 height 12
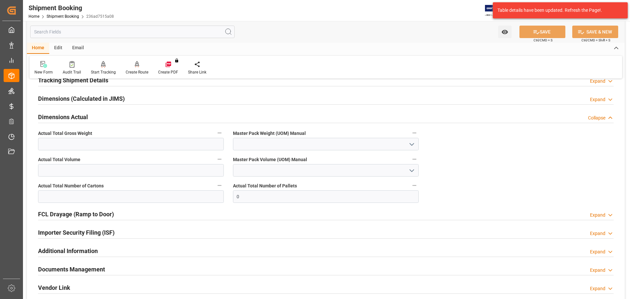
scroll to position [131, 0]
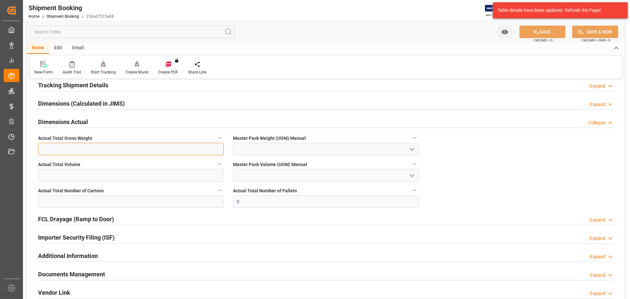
click at [92, 146] on input "text" at bounding box center [131, 149] width 186 height 12
type input "62"
click at [83, 177] on input "text" at bounding box center [131, 175] width 186 height 12
type input "62"
click at [93, 204] on input "text" at bounding box center [131, 201] width 186 height 12
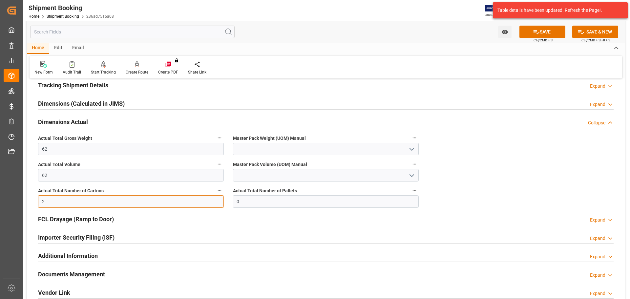
type input "2"
click at [414, 148] on icon "open menu" at bounding box center [412, 149] width 8 height 8
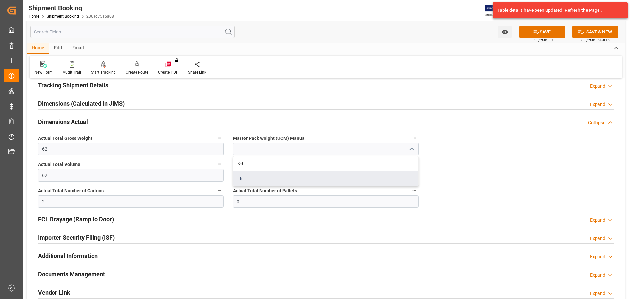
click at [258, 173] on div "LB" at bounding box center [325, 178] width 185 height 15
type input "LB"
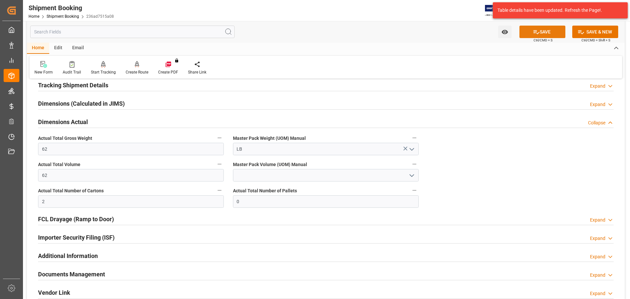
click at [543, 34] on button "SAVE" at bounding box center [542, 32] width 46 height 12
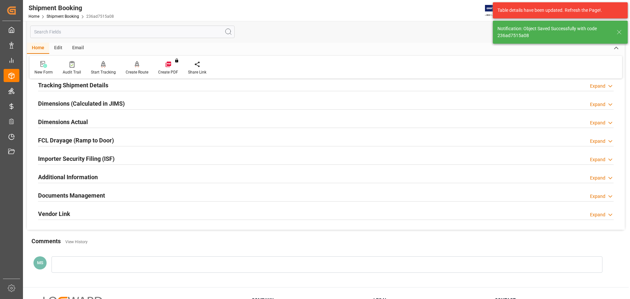
click at [99, 124] on div "Dimensions Actual Expand" at bounding box center [325, 121] width 575 height 12
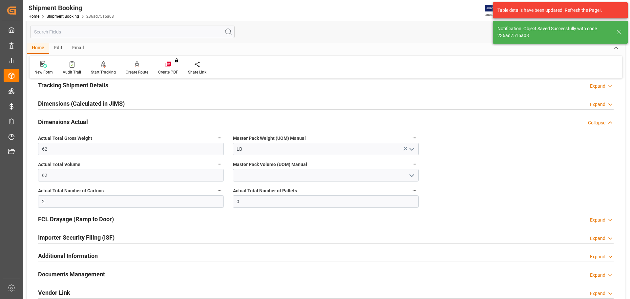
click at [83, 121] on h2 "Dimensions Actual" at bounding box center [63, 121] width 50 height 9
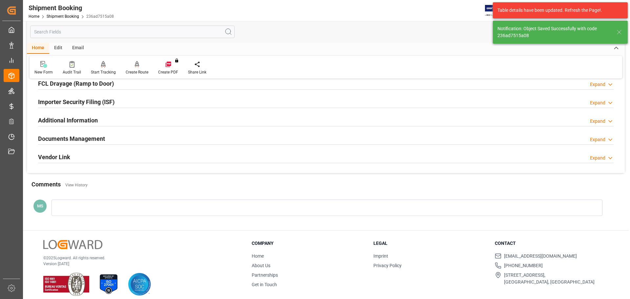
scroll to position [194, 0]
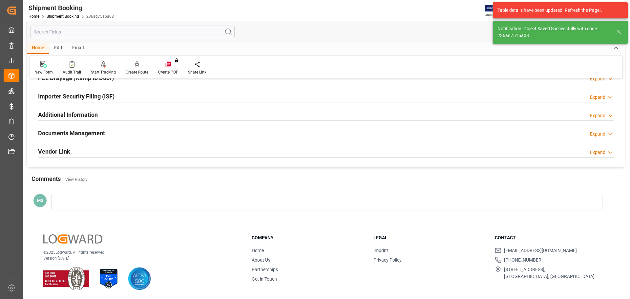
click at [87, 131] on h2 "Documents Management" at bounding box center [71, 133] width 67 height 9
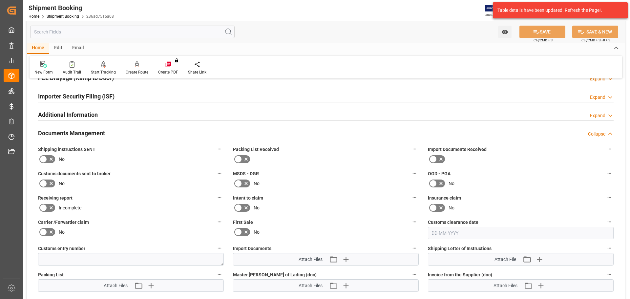
click at [48, 159] on icon at bounding box center [51, 159] width 8 height 8
click at [0, 0] on input "checkbox" at bounding box center [0, 0] width 0 height 0
click at [543, 31] on button "SAVE" at bounding box center [542, 32] width 46 height 12
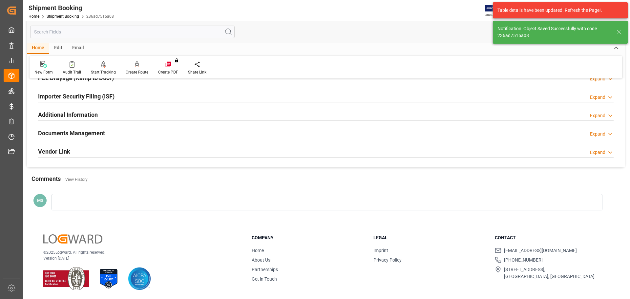
click at [104, 131] on h2 "Documents Management" at bounding box center [71, 133] width 67 height 9
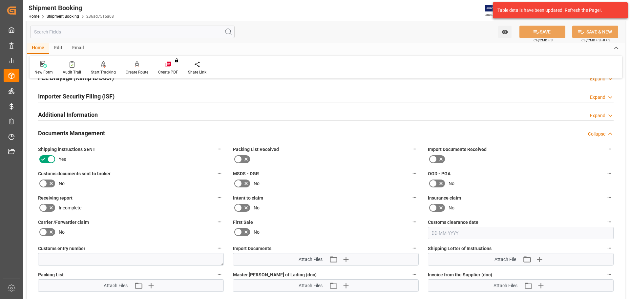
click at [112, 131] on div "Documents Management Collapse" at bounding box center [325, 132] width 575 height 12
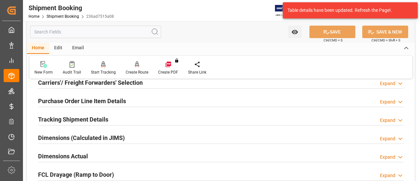
scroll to position [95, 0]
